Goal: Task Accomplishment & Management: Complete application form

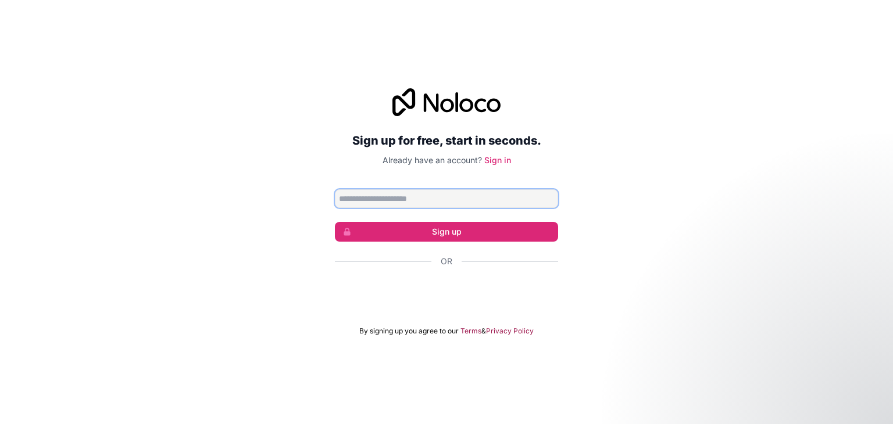
paste input "**********"
type input "**********"
click at [439, 218] on form "**********" at bounding box center [446, 262] width 223 height 146
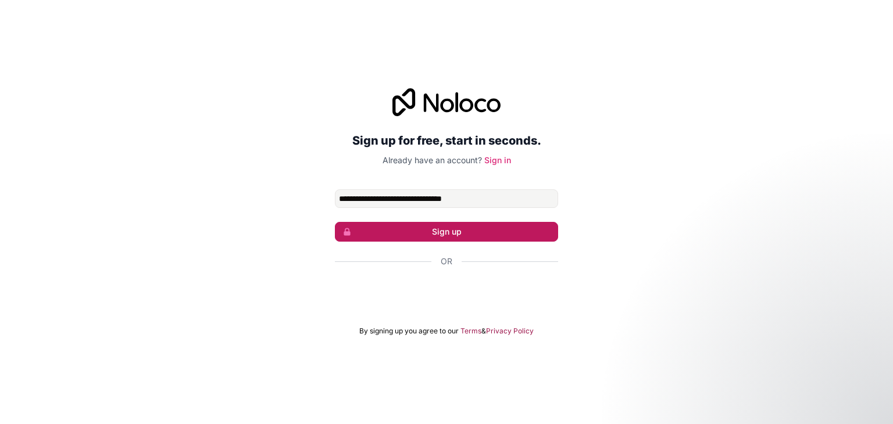
click at [439, 233] on button "Sign up" at bounding box center [446, 232] width 223 height 20
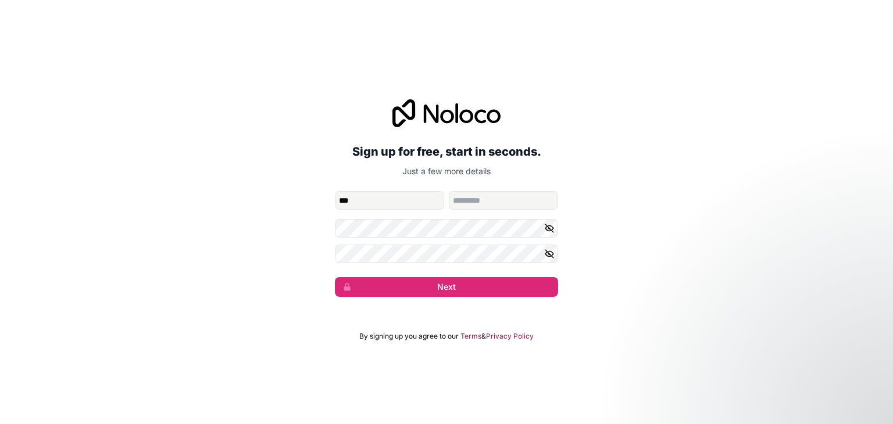
type input "***"
click at [423, 239] on form "**********" at bounding box center [446, 244] width 223 height 106
click at [433, 293] on button "Next" at bounding box center [446, 287] width 223 height 20
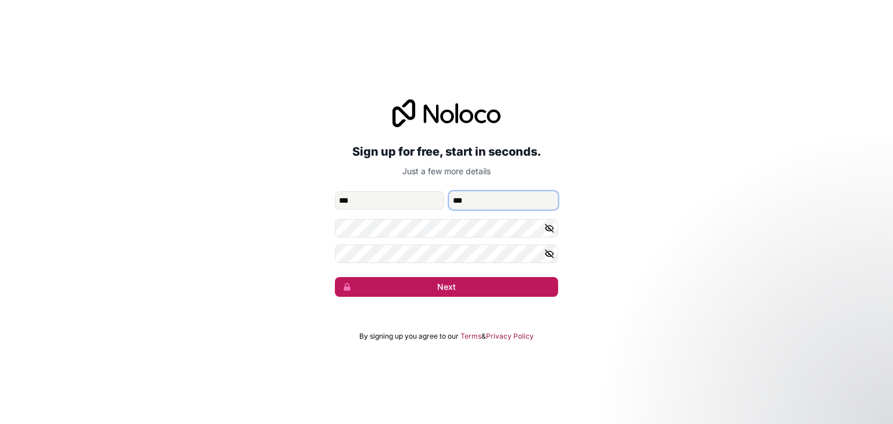
type input "***"
click at [446, 288] on button "Next" at bounding box center [446, 287] width 223 height 20
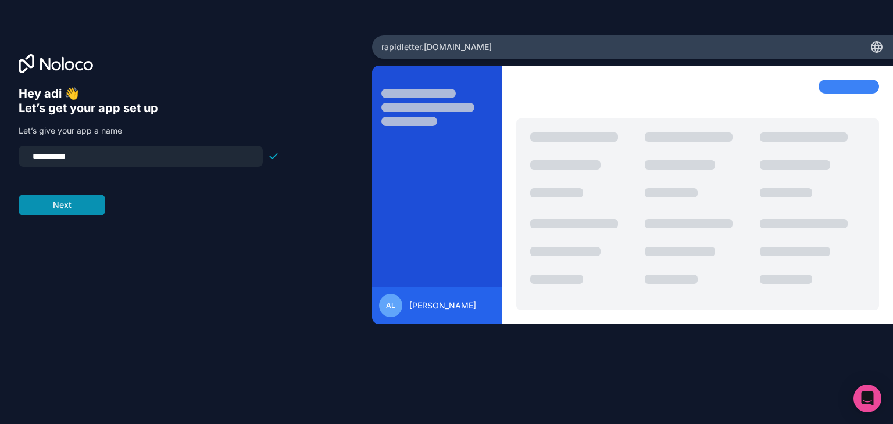
click at [45, 205] on button "Next" at bounding box center [62, 205] width 87 height 21
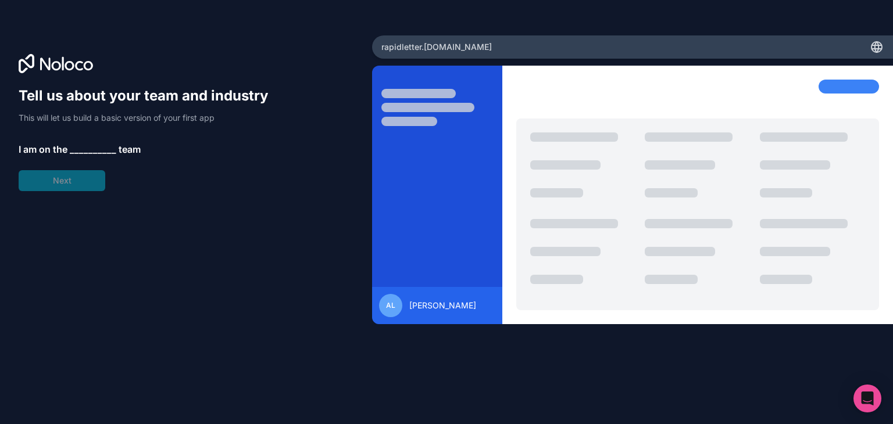
click at [70, 189] on div "Tell us about your team and industry This will let us build a basic version of …" at bounding box center [149, 139] width 260 height 105
click at [91, 139] on div "Tell us about your team and industry This will let us build a basic version of …" at bounding box center [149, 139] width 260 height 105
click at [93, 142] on span "__________" at bounding box center [93, 149] width 46 height 14
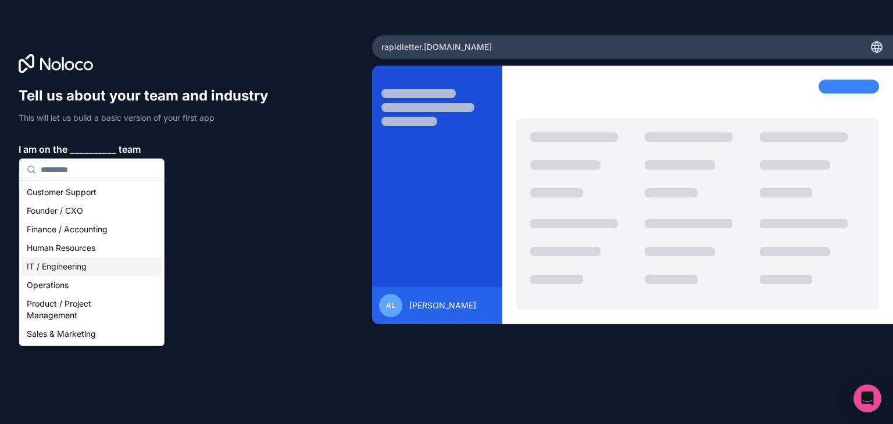
click at [70, 268] on div "IT / Engineering" at bounding box center [91, 266] width 139 height 19
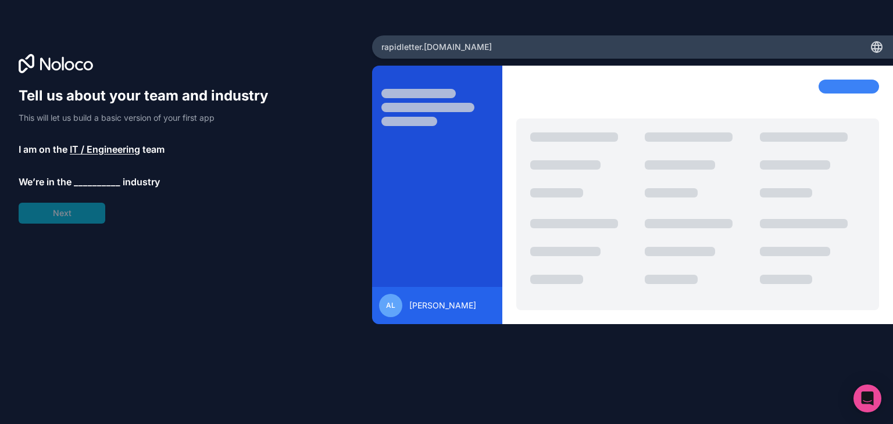
click at [95, 180] on span "__________" at bounding box center [97, 182] width 46 height 14
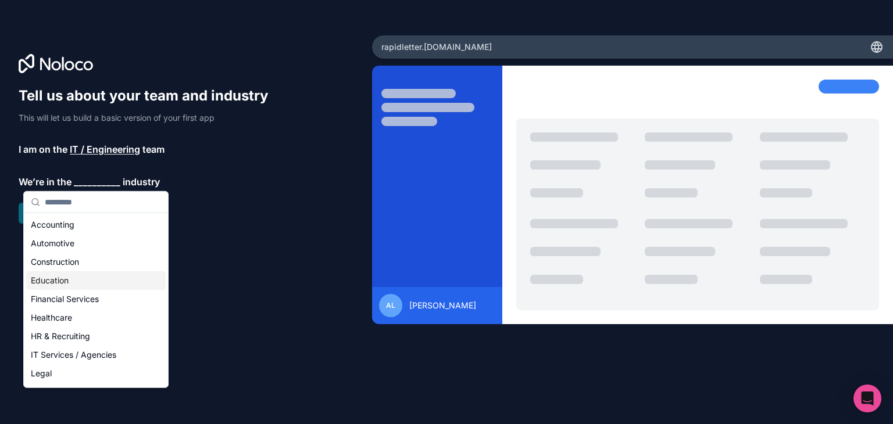
click at [71, 283] on div "Education" at bounding box center [95, 280] width 139 height 19
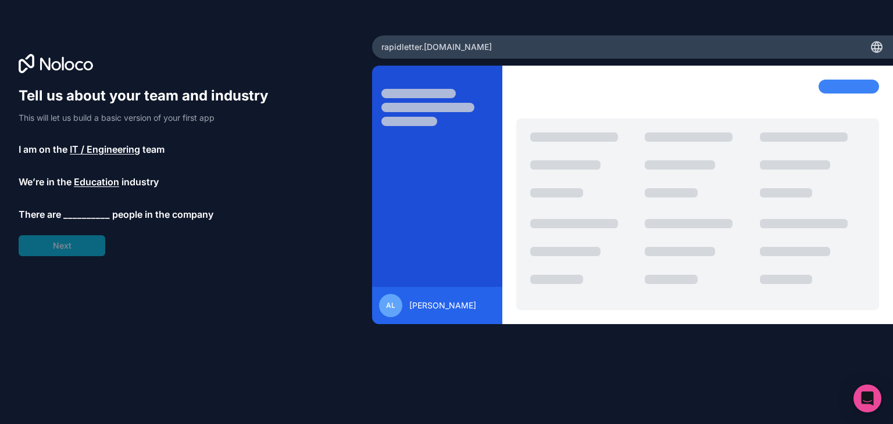
click at [87, 214] on span "__________" at bounding box center [86, 214] width 46 height 14
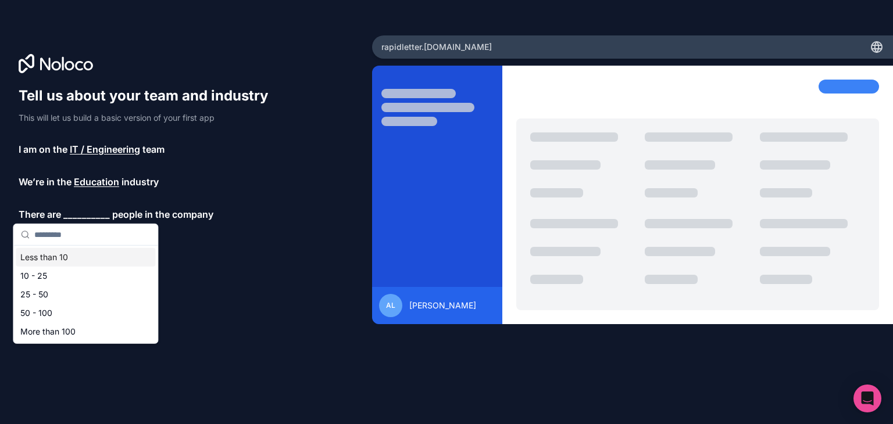
click at [85, 249] on div "Less than 10" at bounding box center [85, 257] width 139 height 19
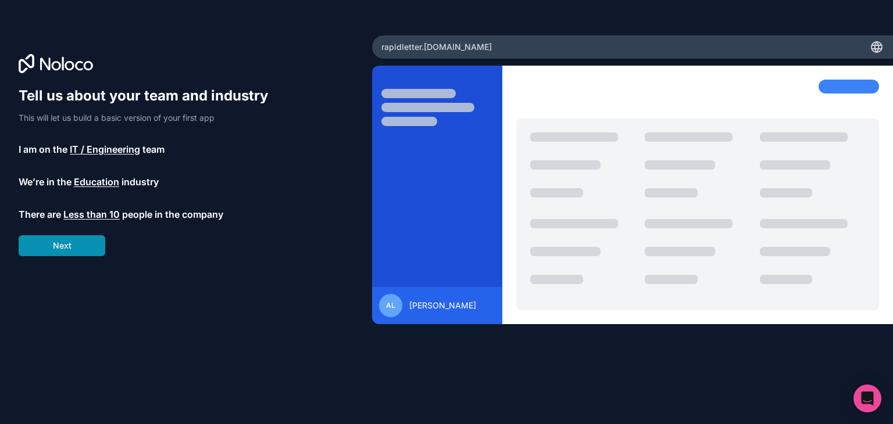
click at [85, 240] on button "Next" at bounding box center [62, 245] width 87 height 21
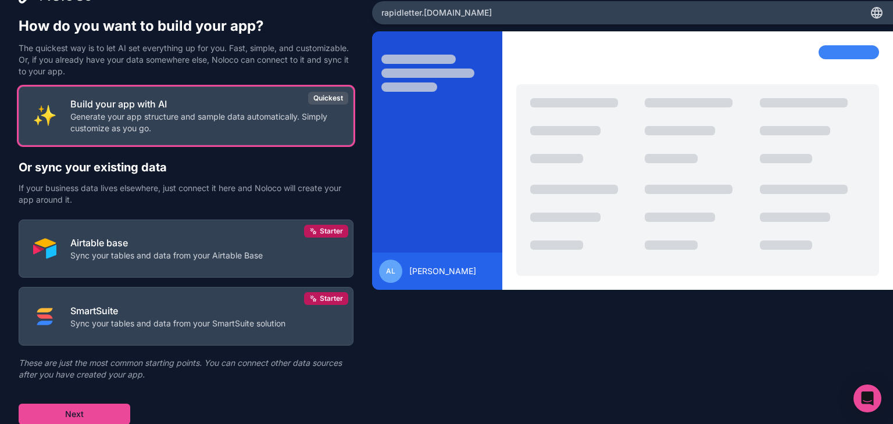
scroll to position [32, 0]
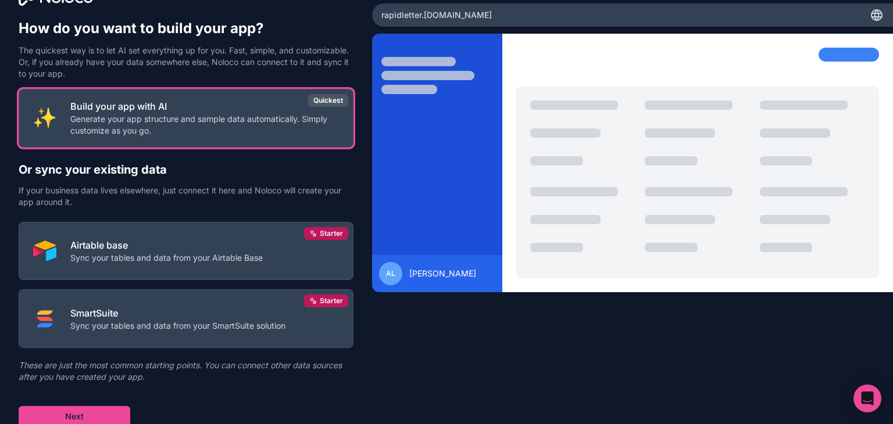
click at [161, 156] on div "Build your app with AI Generate your app structure and sample data automaticall…" at bounding box center [186, 258] width 335 height 338
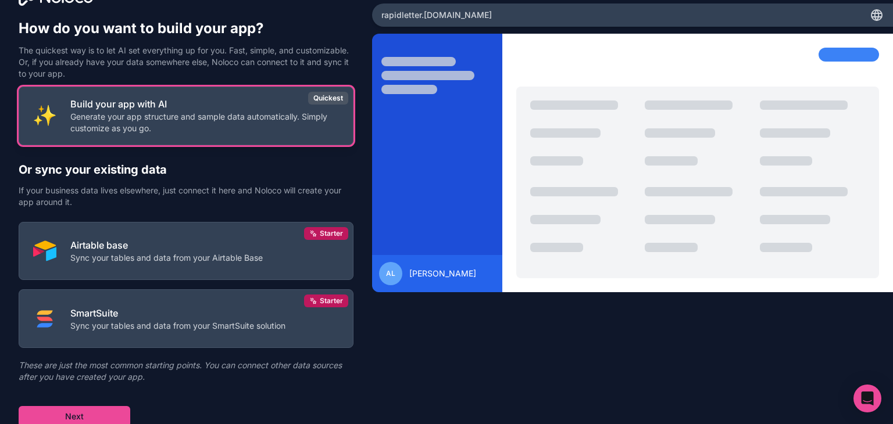
click at [206, 124] on p "Generate your app structure and sample data automatically. Simply customize as …" at bounding box center [204, 122] width 268 height 23
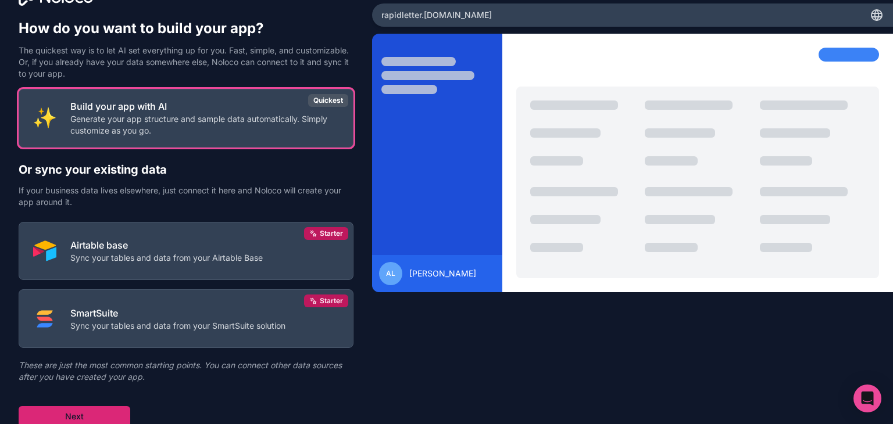
click at [105, 408] on button "Next" at bounding box center [75, 416] width 112 height 21
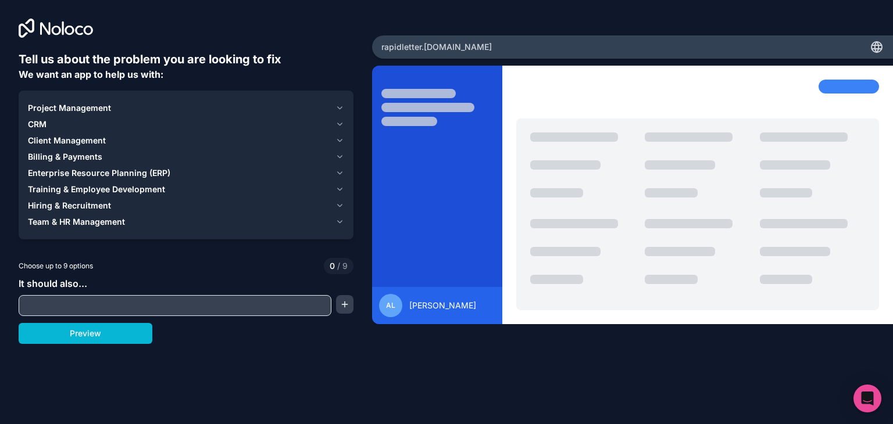
click at [130, 110] on div "Project Management" at bounding box center [179, 108] width 303 height 12
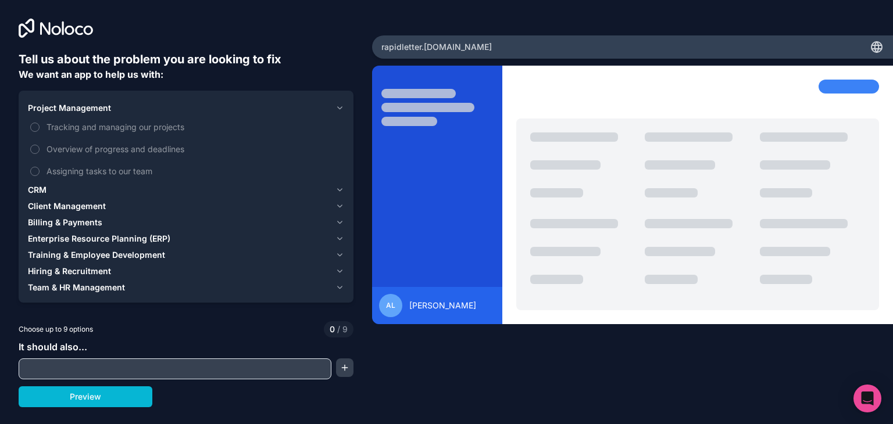
click at [130, 110] on div "Project Management" at bounding box center [179, 108] width 303 height 12
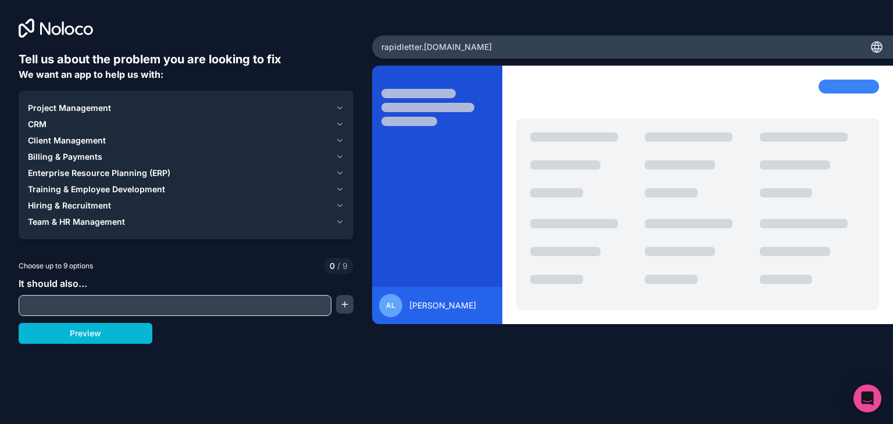
click at [116, 124] on div "CRM" at bounding box center [179, 125] width 303 height 12
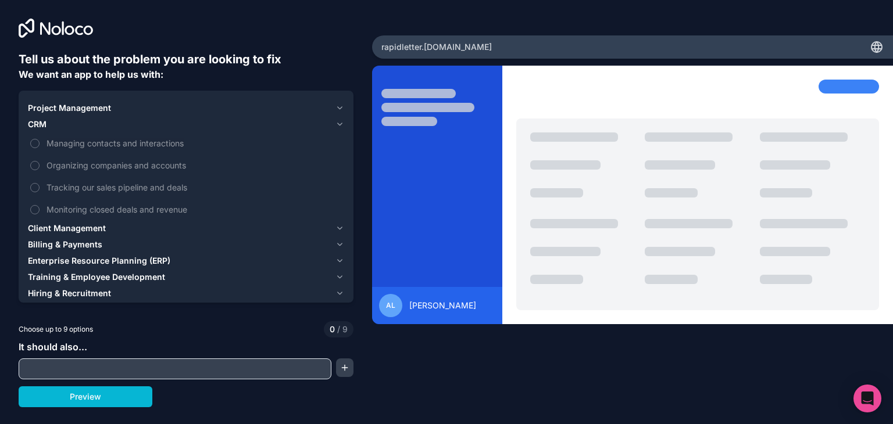
click at [116, 124] on div "CRM" at bounding box center [179, 125] width 303 height 12
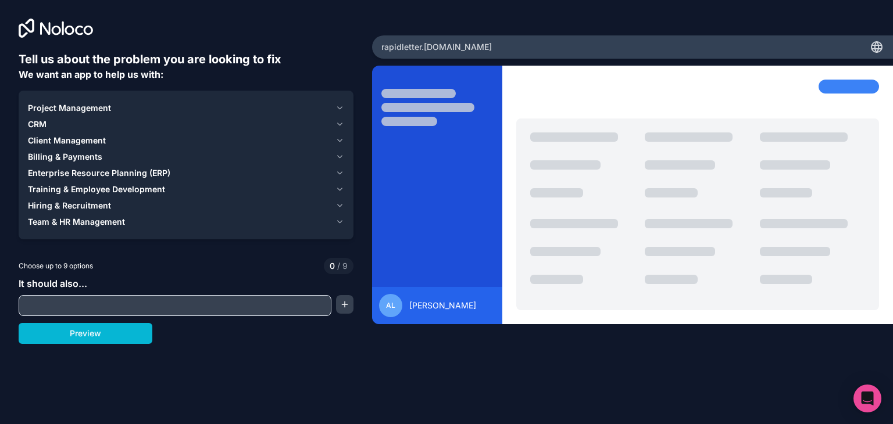
click at [58, 121] on div "CRM" at bounding box center [179, 125] width 303 height 12
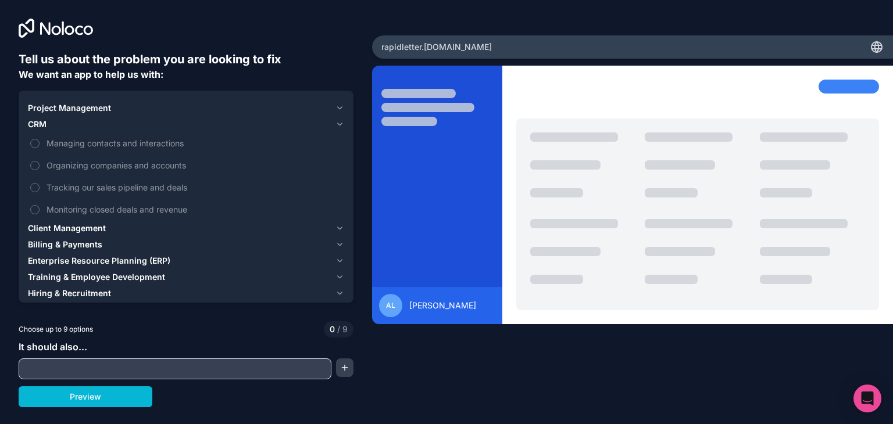
click at [58, 121] on div "CRM" at bounding box center [179, 125] width 303 height 12
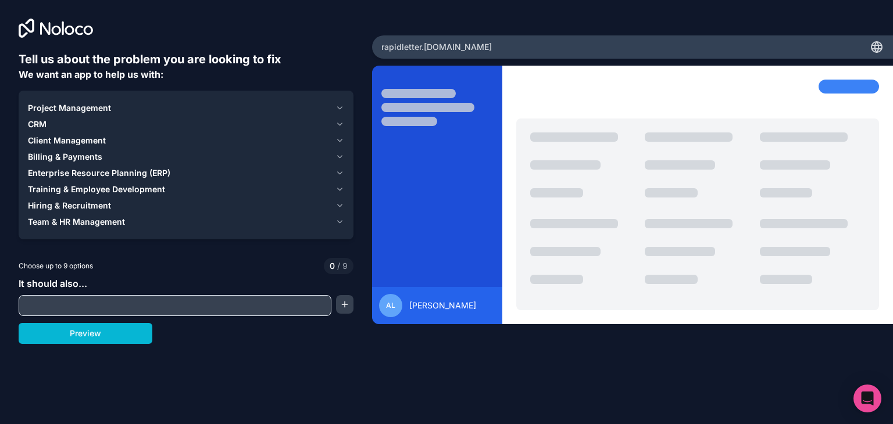
click at [113, 305] on input "text" at bounding box center [174, 306] width 307 height 16
click at [113, 331] on button "Preview" at bounding box center [86, 333] width 134 height 21
click at [223, 217] on div "Team & HR Management" at bounding box center [179, 222] width 303 height 12
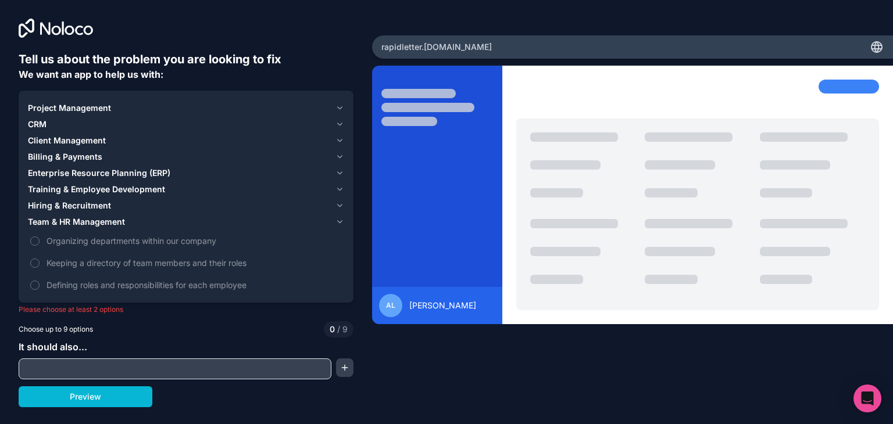
click at [224, 205] on div "Hiring & Recruitment" at bounding box center [179, 206] width 303 height 12
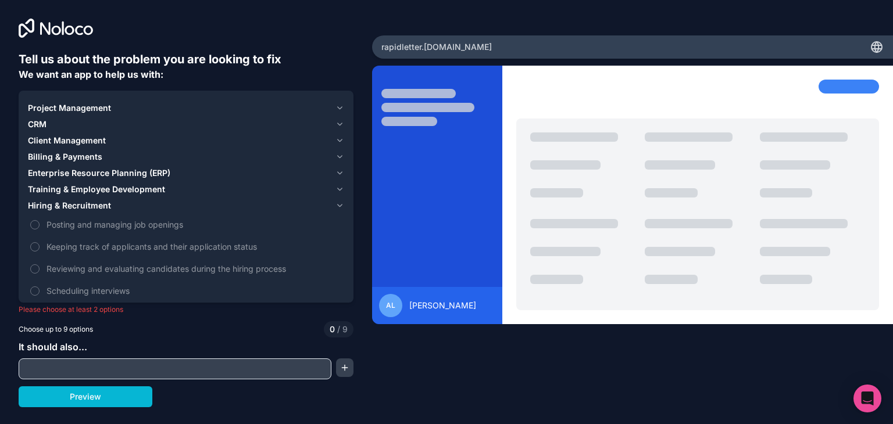
click at [228, 185] on div "Training & Employee Development" at bounding box center [179, 190] width 303 height 12
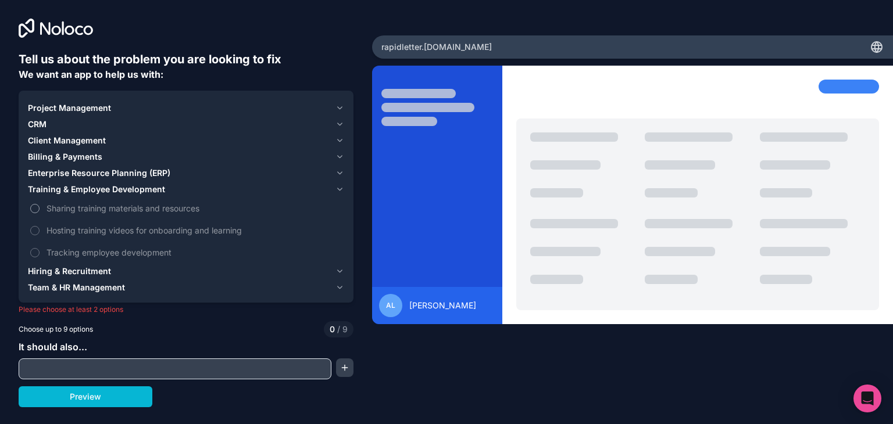
click at [214, 209] on span "Sharing training materials and resources" at bounding box center [193, 208] width 295 height 12
click at [40, 209] on button "Sharing training materials and resources" at bounding box center [34, 208] width 9 height 9
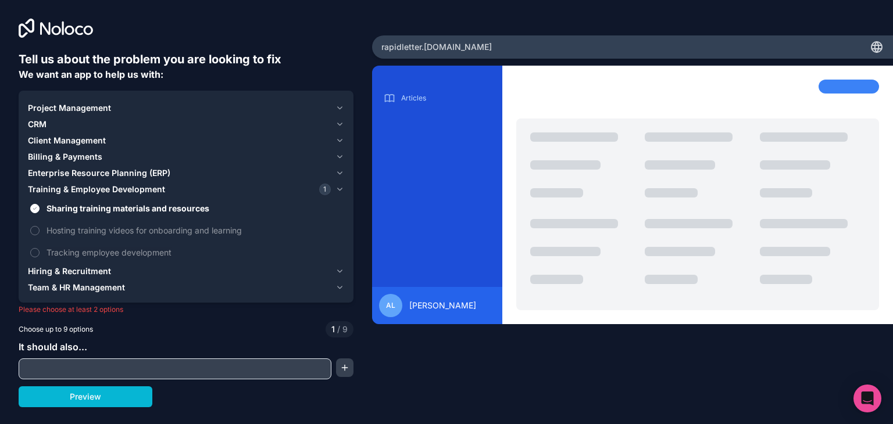
click at [217, 188] on div "Training & Employee Development 1" at bounding box center [179, 190] width 303 height 12
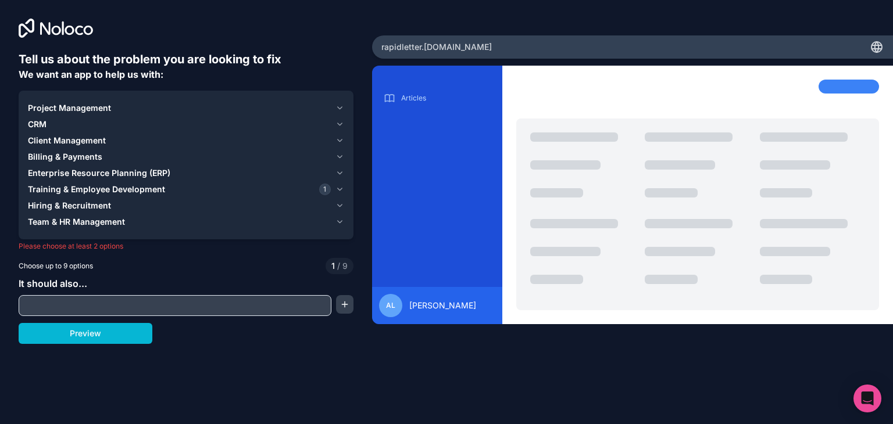
click at [219, 175] on div "Enterprise Resource Planning (ERP)" at bounding box center [179, 173] width 303 height 12
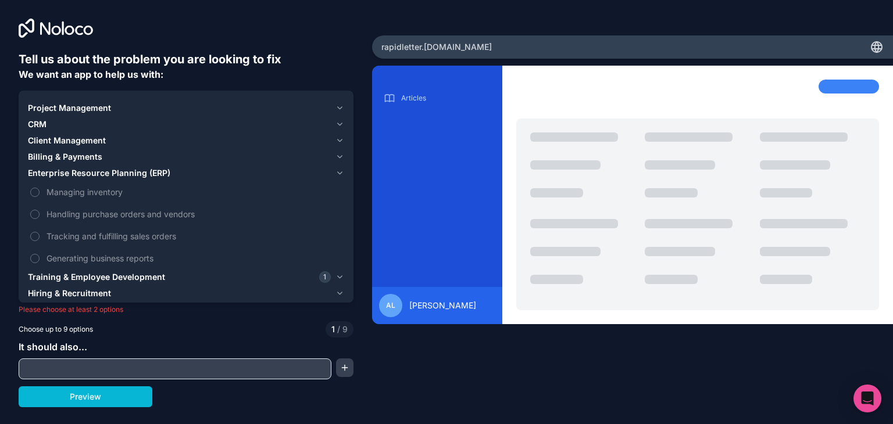
click at [219, 160] on div "Billing & Payments" at bounding box center [179, 157] width 303 height 12
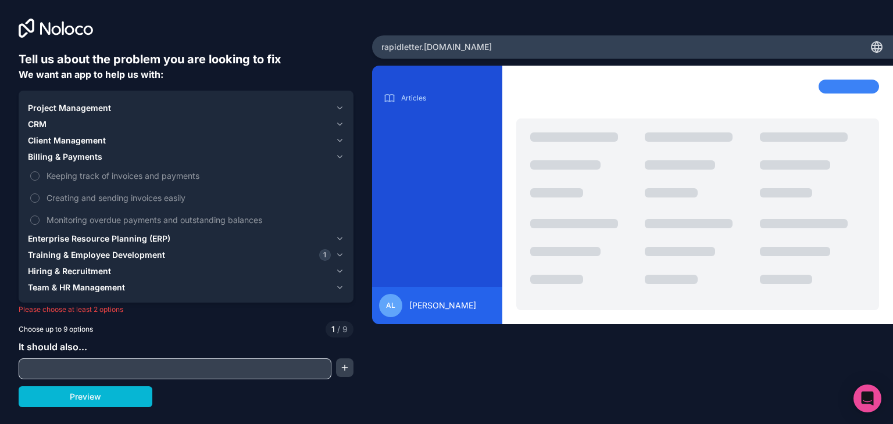
click at [223, 144] on div "Client Management" at bounding box center [179, 141] width 303 height 12
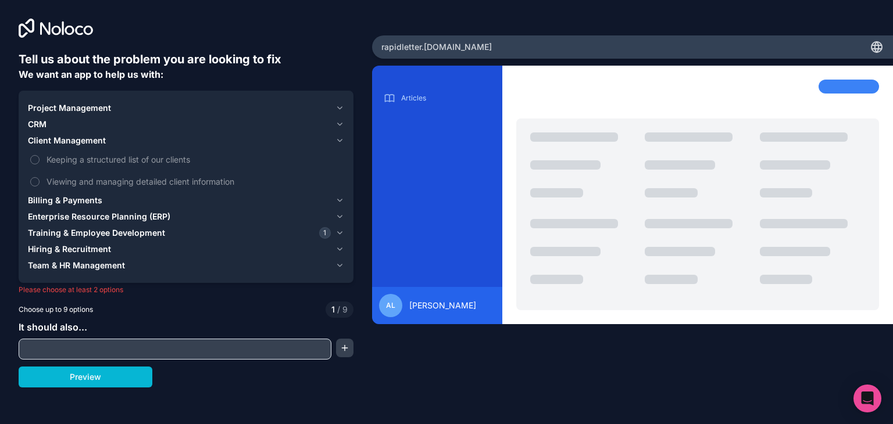
click at [223, 144] on div "Client Management" at bounding box center [179, 141] width 303 height 12
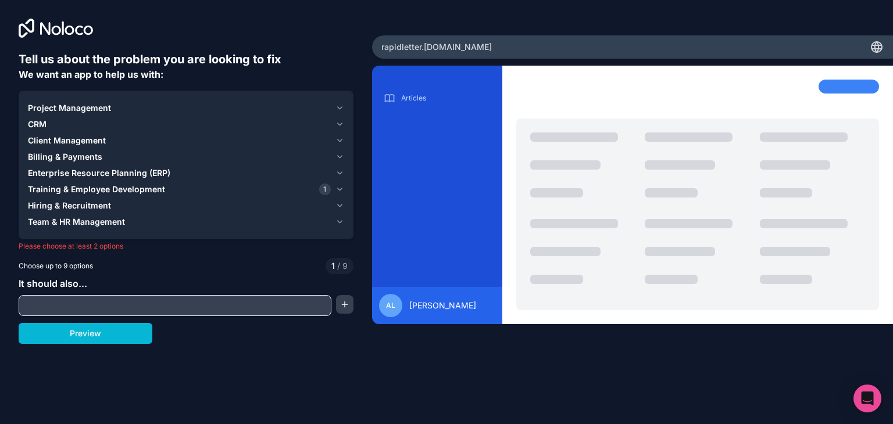
click at [228, 130] on button "CRM" at bounding box center [186, 124] width 316 height 16
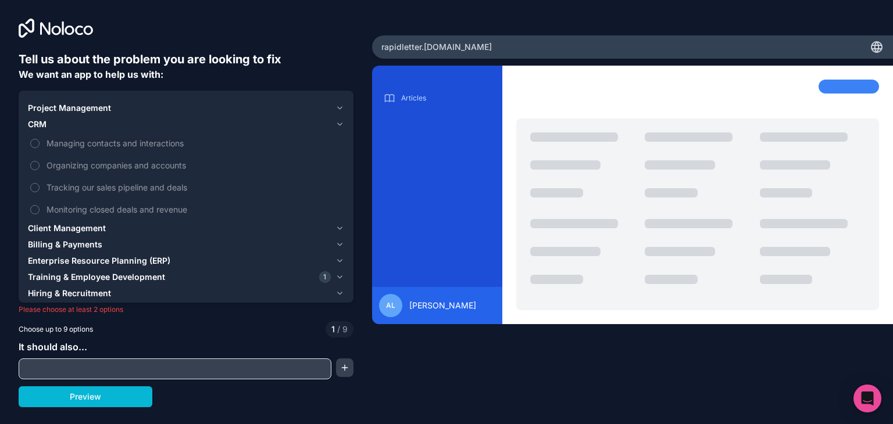
click at [233, 106] on div "Project Management" at bounding box center [179, 108] width 303 height 12
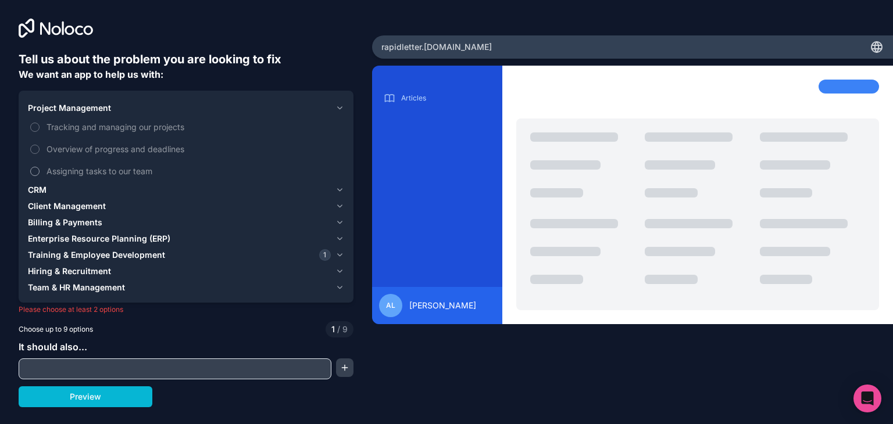
click at [203, 176] on span "Assigning tasks to our team" at bounding box center [193, 171] width 295 height 12
click at [40, 176] on button "Assigning tasks to our team" at bounding box center [34, 171] width 9 height 9
click at [204, 149] on span "Overview of progress and deadlines" at bounding box center [193, 149] width 295 height 12
click at [40, 149] on button "Overview of progress and deadlines" at bounding box center [34, 149] width 9 height 9
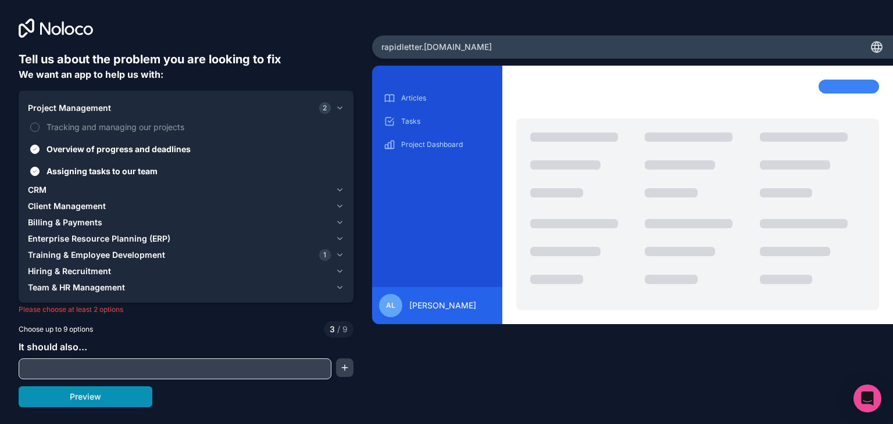
click at [117, 386] on button "Preview" at bounding box center [86, 396] width 134 height 21
